Goal: Task Accomplishment & Management: Use online tool/utility

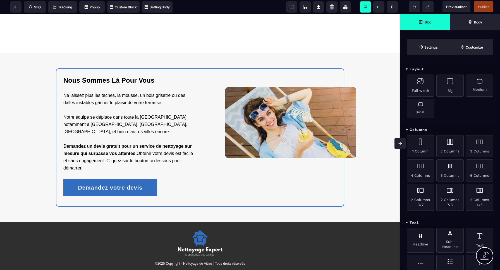
scroll to position [872, 0]
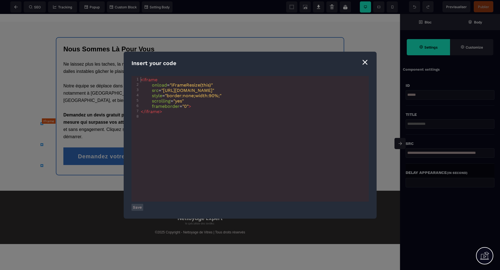
scroll to position [0, 0]
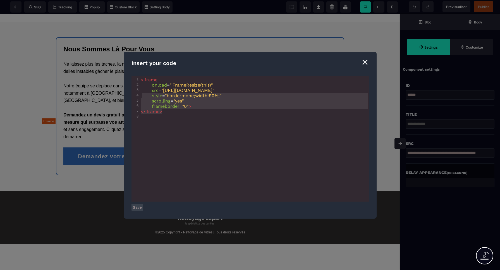
type textarea "**********"
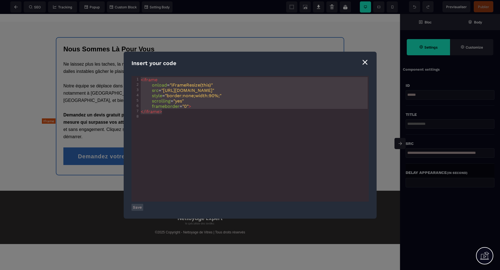
drag, startPoint x: 167, startPoint y: 112, endPoint x: 123, endPoint y: 73, distance: 58.3
click at [124, 73] on div "**********" at bounding box center [250, 135] width 253 height 167
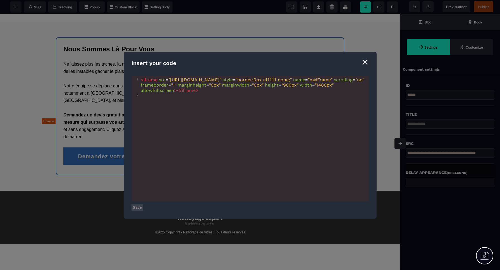
click at [137, 207] on button "Save" at bounding box center [137, 207] width 12 height 7
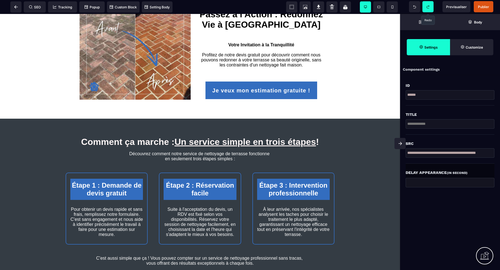
scroll to position [508, 0]
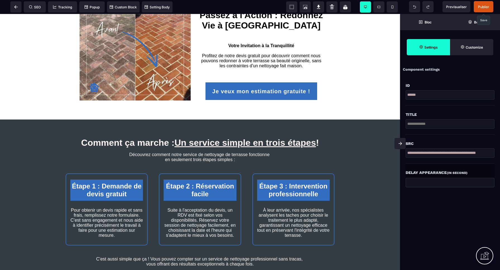
click at [484, 7] on span "Publier" at bounding box center [483, 7] width 11 height 4
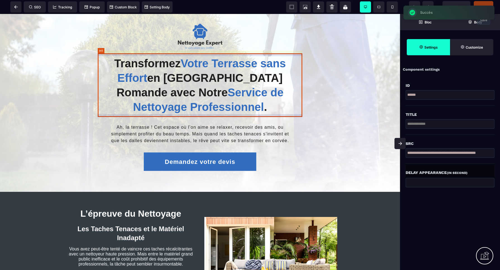
scroll to position [0, 0]
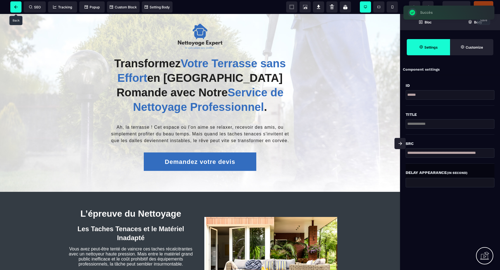
click at [17, 8] on icon at bounding box center [16, 6] width 4 height 3
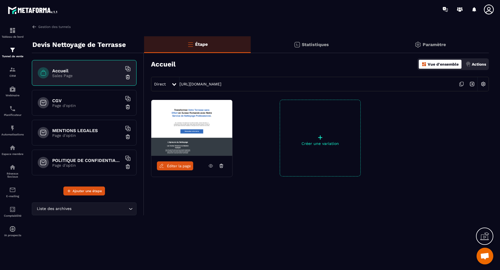
click at [310, 44] on p "Statistiques" at bounding box center [315, 44] width 27 height 5
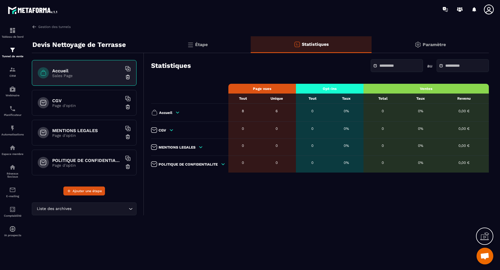
click at [427, 44] on p "Paramètre" at bounding box center [433, 44] width 23 height 5
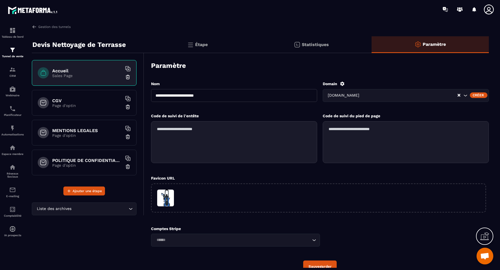
click at [201, 44] on p "Étape" at bounding box center [201, 44] width 13 height 5
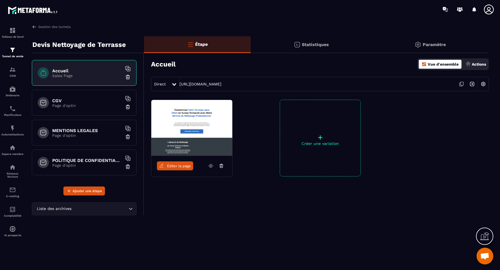
click at [483, 83] on img at bounding box center [483, 84] width 11 height 11
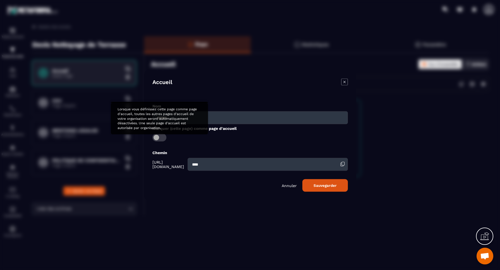
click at [161, 135] on span "Modal window" at bounding box center [159, 137] width 14 height 8
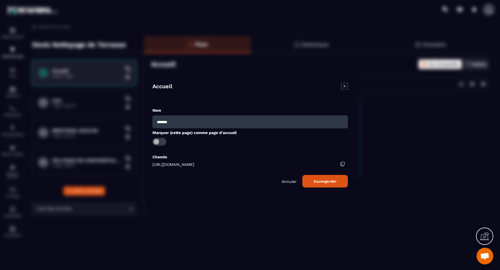
click at [328, 180] on button "Sauvegarder" at bounding box center [324, 181] width 45 height 13
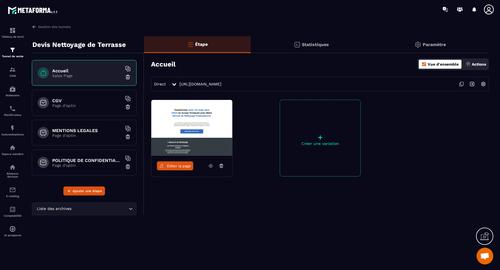
click at [461, 83] on icon at bounding box center [461, 84] width 11 height 11
click at [47, 27] on link "Gestion des tunnels" at bounding box center [51, 26] width 39 height 5
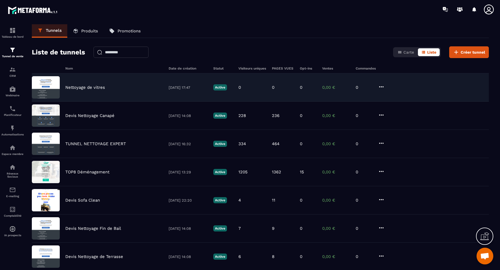
click at [89, 89] on p "Nettoyage de vitres" at bounding box center [85, 87] width 40 height 5
